Goal: Transaction & Acquisition: Obtain resource

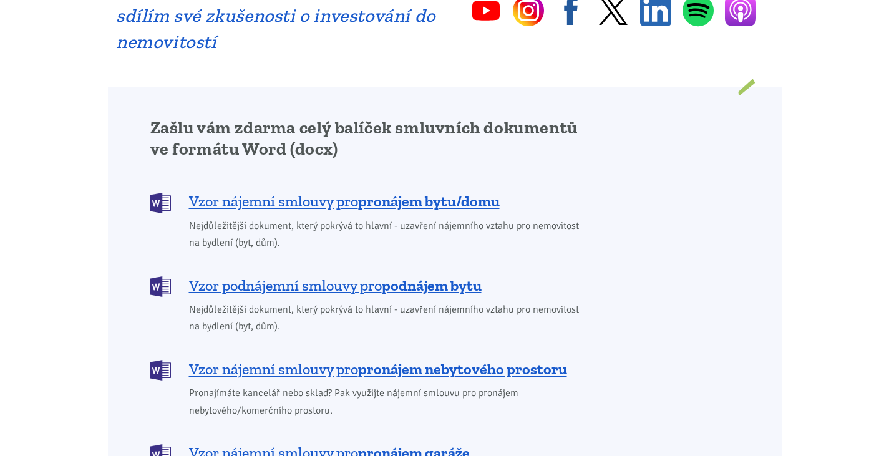
scroll to position [948, 0]
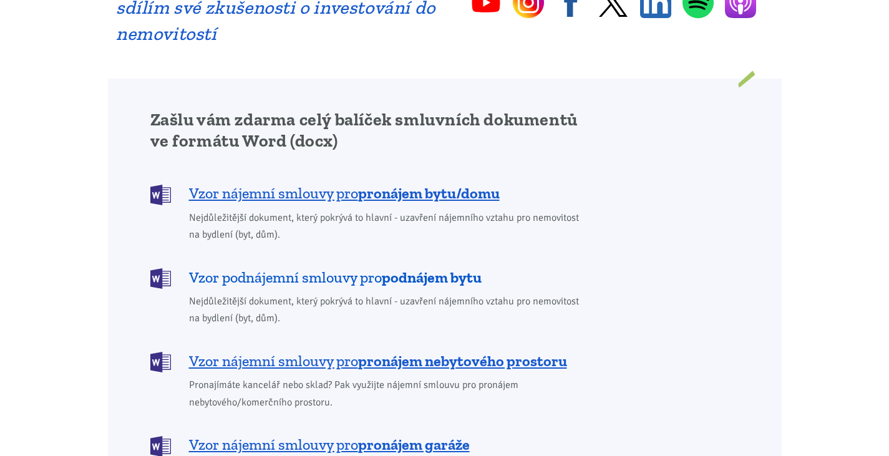
click at [287, 268] on span "Vzor podnájemní smlouvy pro podnájem bytu" at bounding box center [335, 278] width 293 height 20
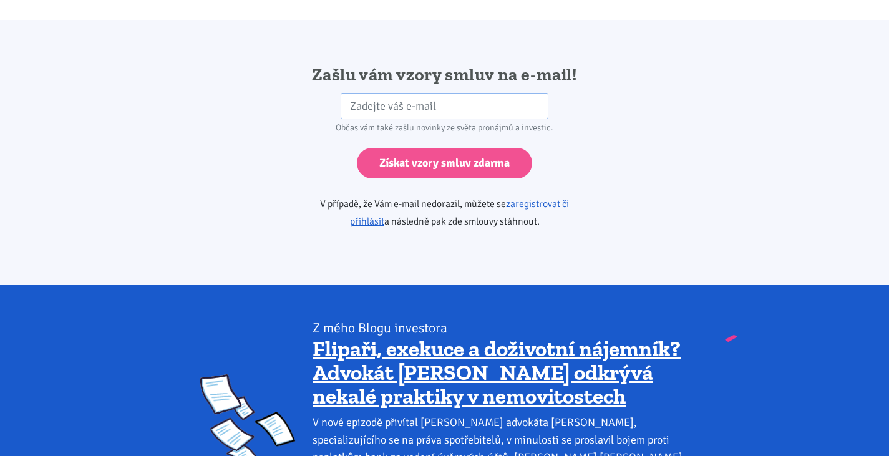
scroll to position [2083, 0]
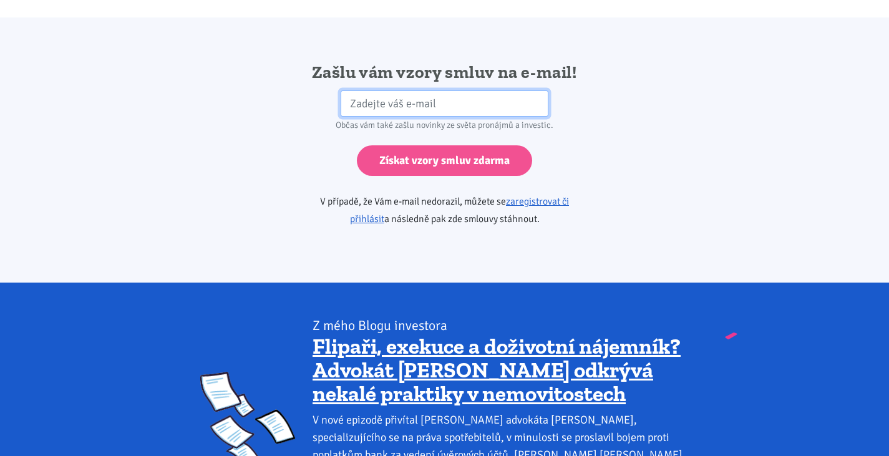
click at [354, 90] on input "email" at bounding box center [445, 103] width 208 height 27
type input "[EMAIL_ADDRESS][DOMAIN_NAME]"
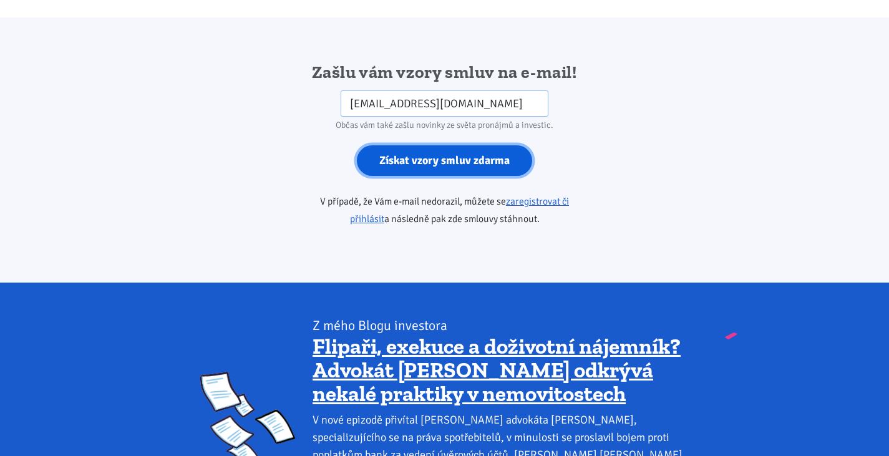
click at [420, 149] on input "Získat vzory smluv zdarma" at bounding box center [444, 160] width 175 height 31
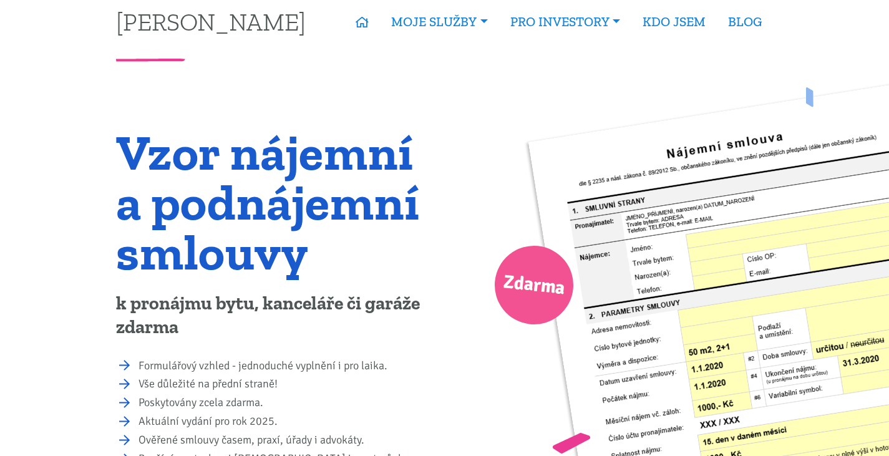
scroll to position [0, 0]
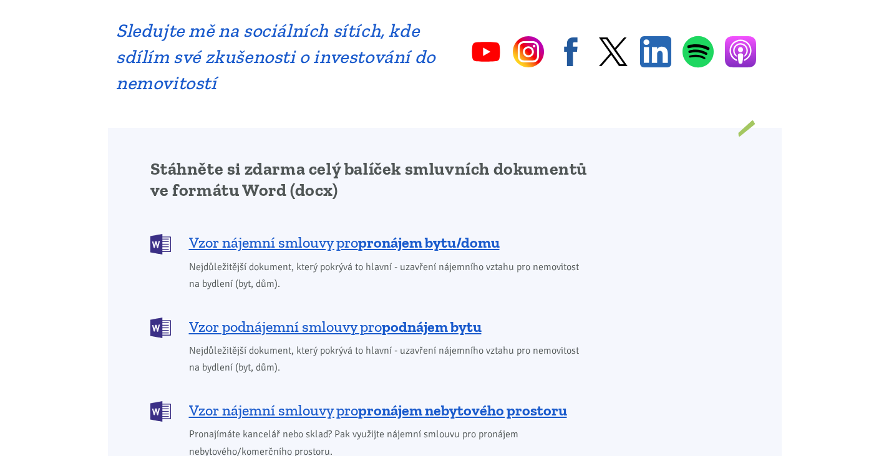
scroll to position [943, 0]
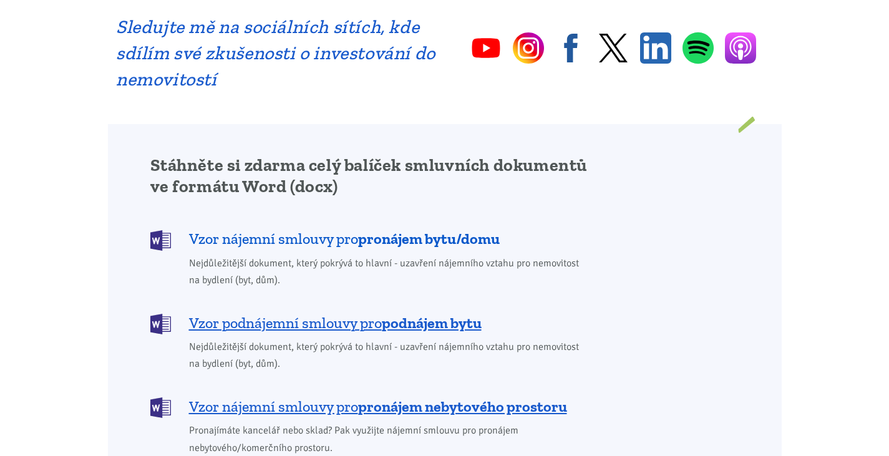
click at [375, 230] on b "pronájem bytu/domu" at bounding box center [429, 239] width 142 height 18
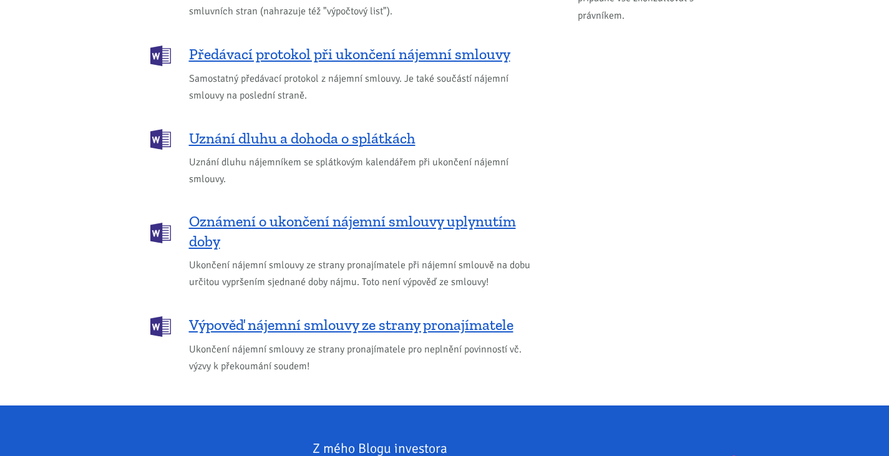
scroll to position [1721, 0]
